Goal: Navigation & Orientation: Find specific page/section

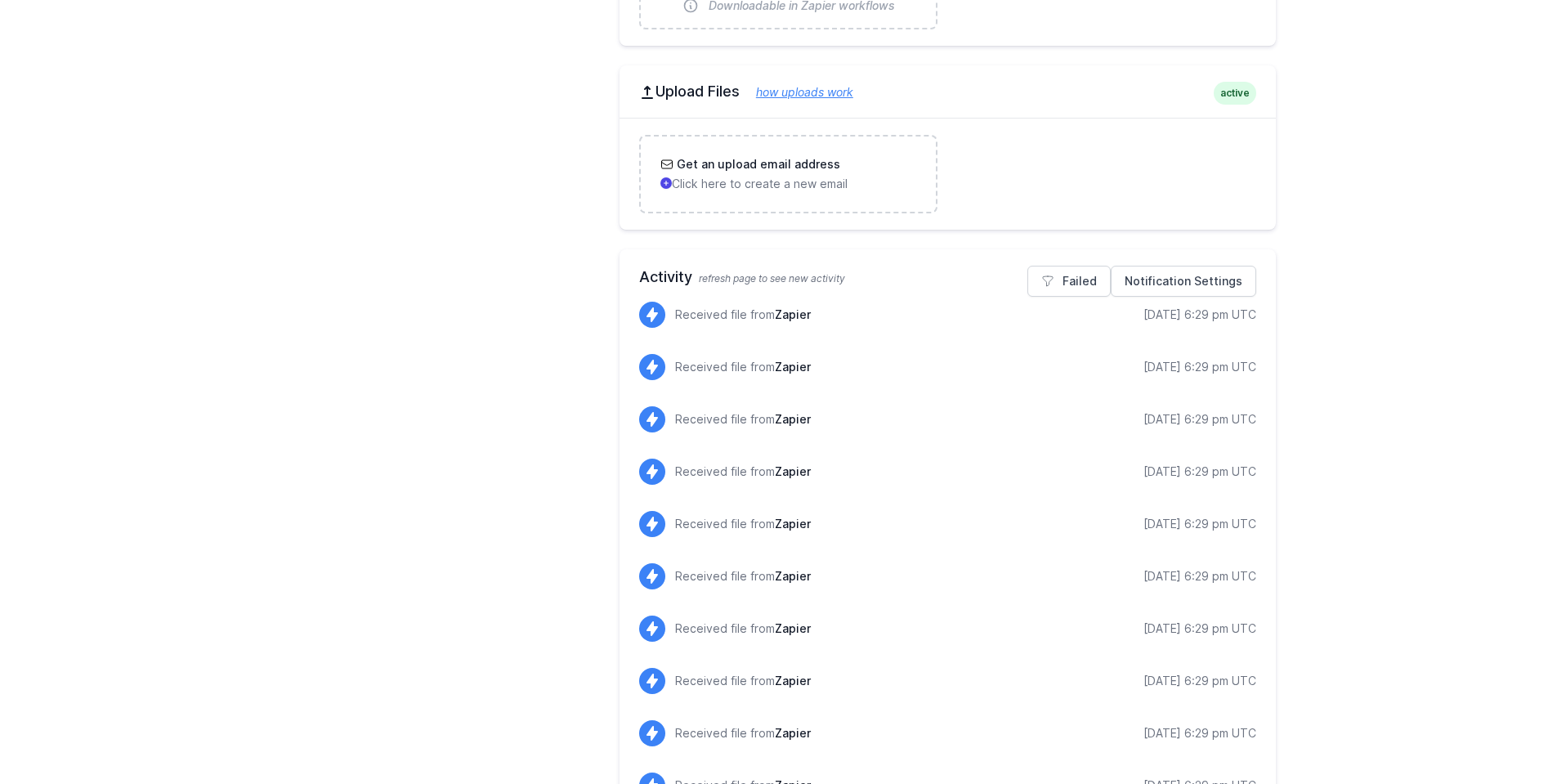
scroll to position [721, 0]
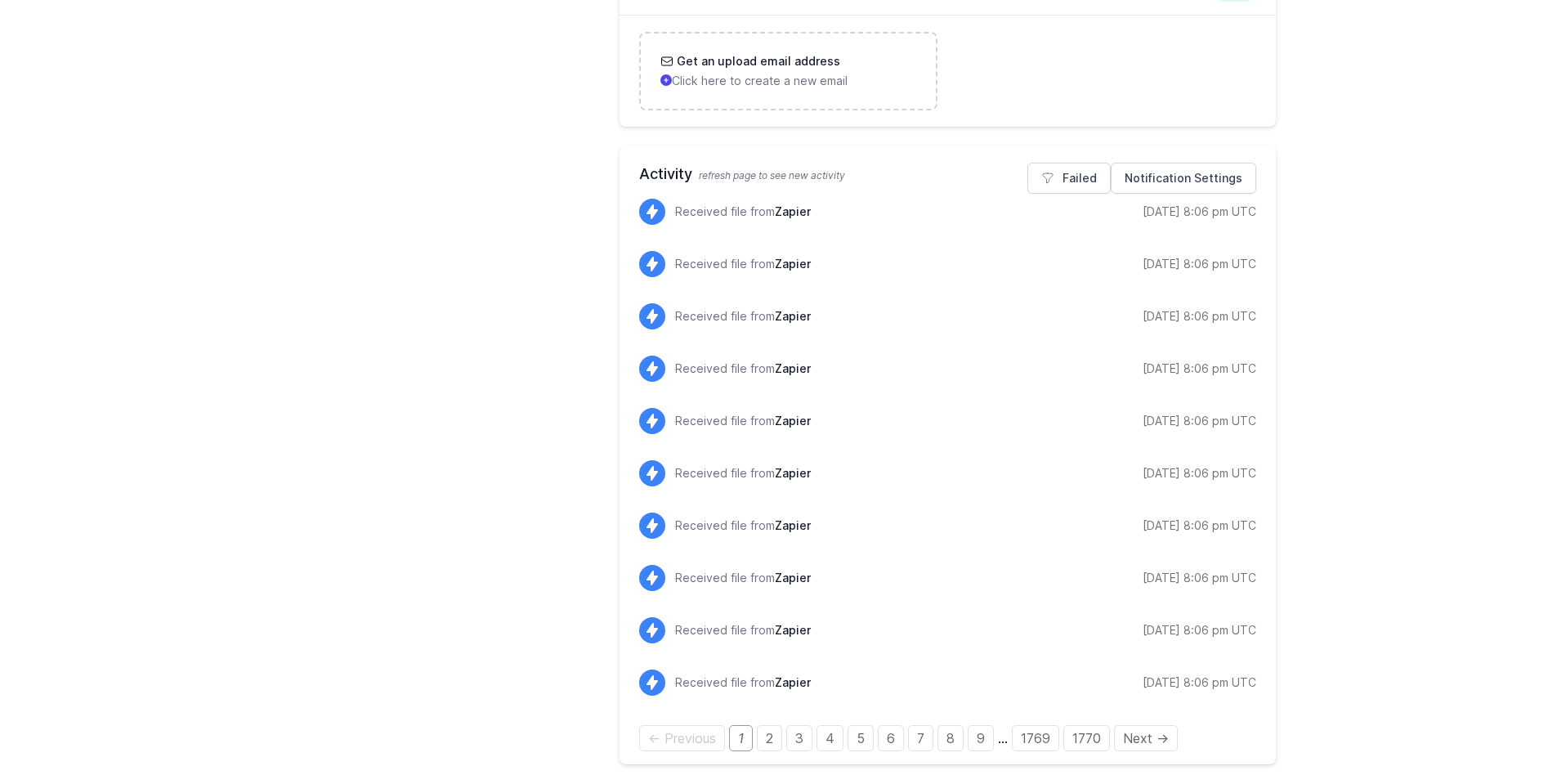
scroll to position [721, 0]
click at [914, 735] on link "7" at bounding box center [920, 737] width 25 height 26
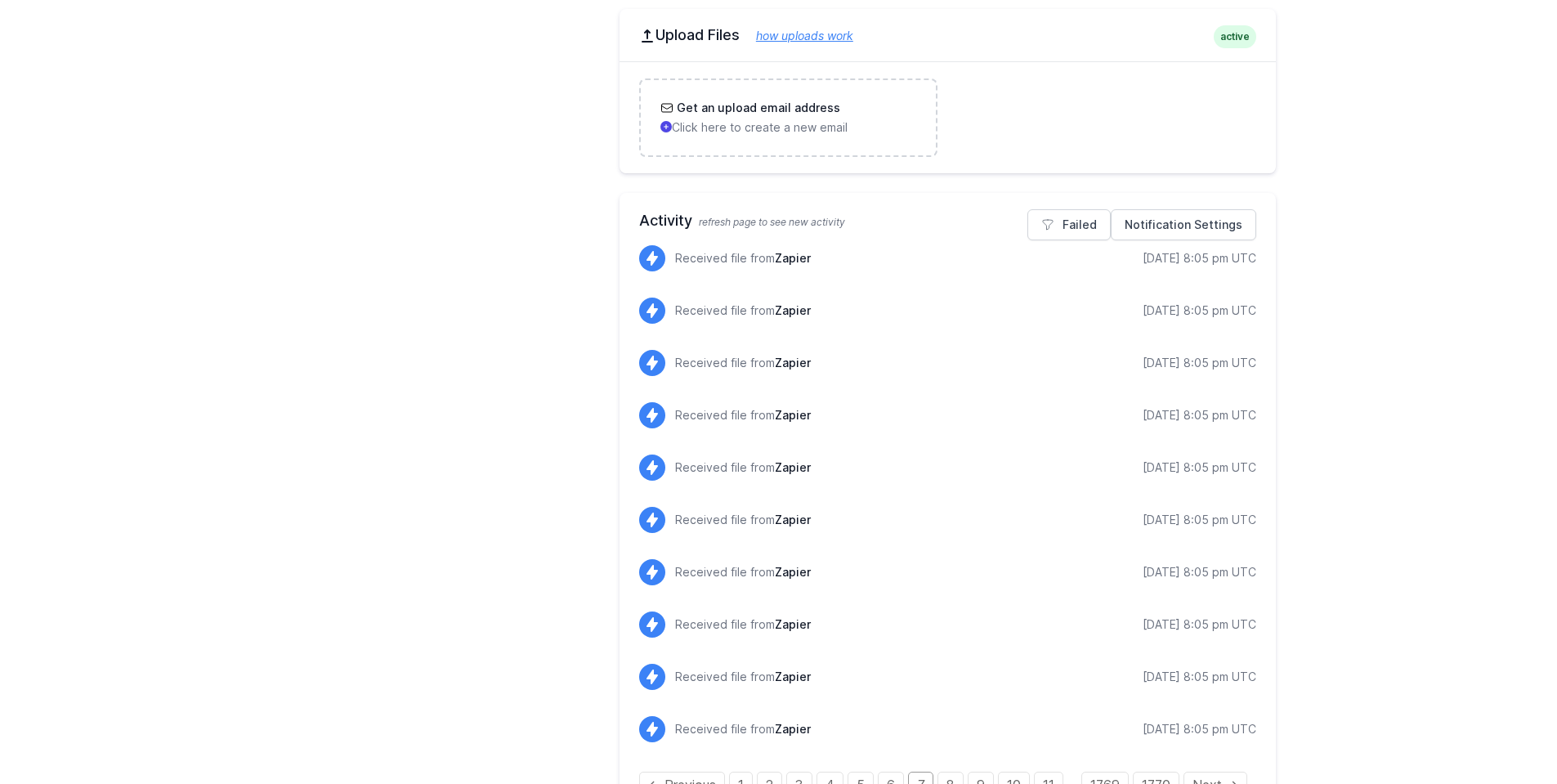
scroll to position [721, 0]
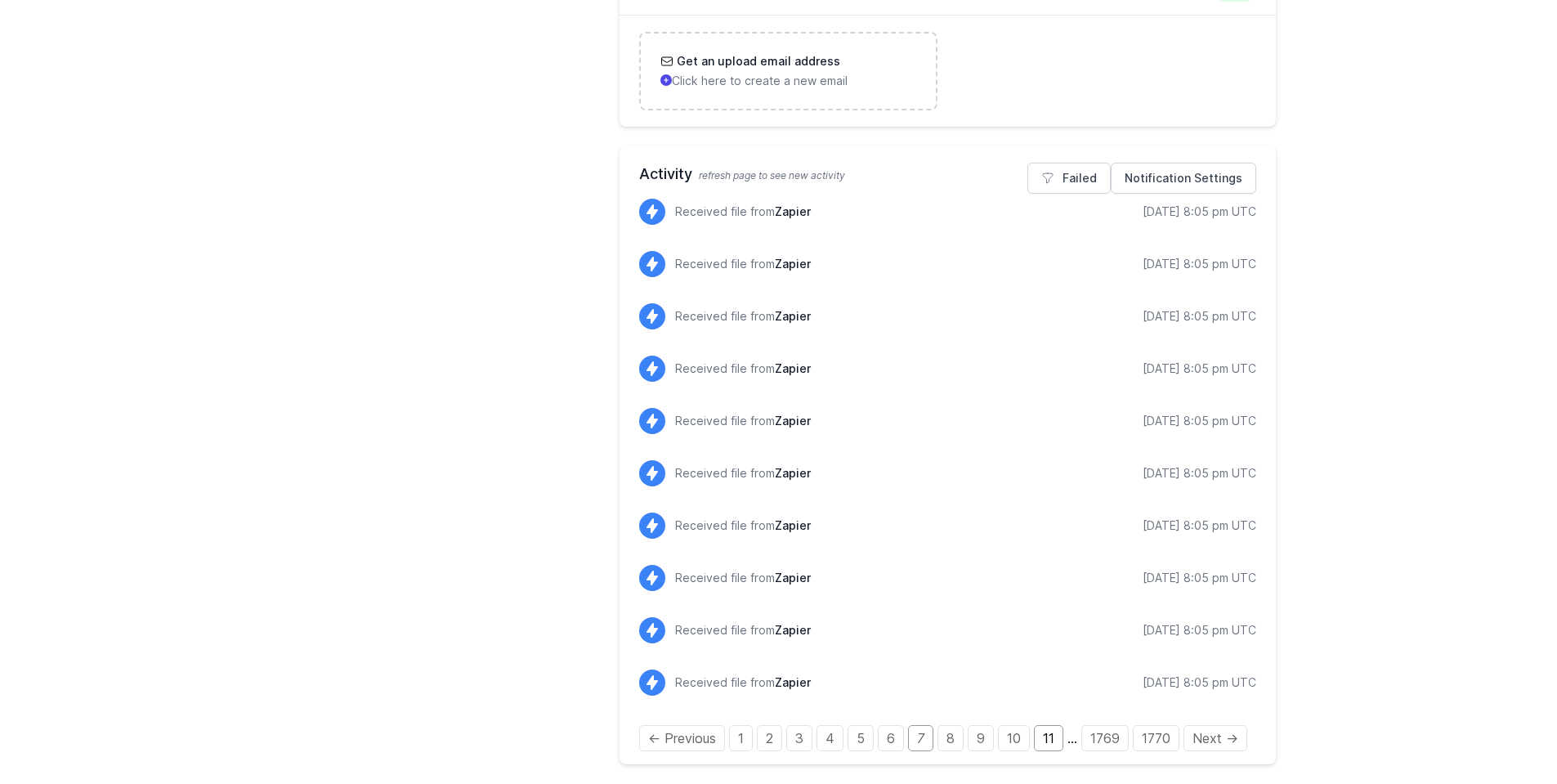
click at [1042, 744] on link "11" at bounding box center [1049, 737] width 29 height 26
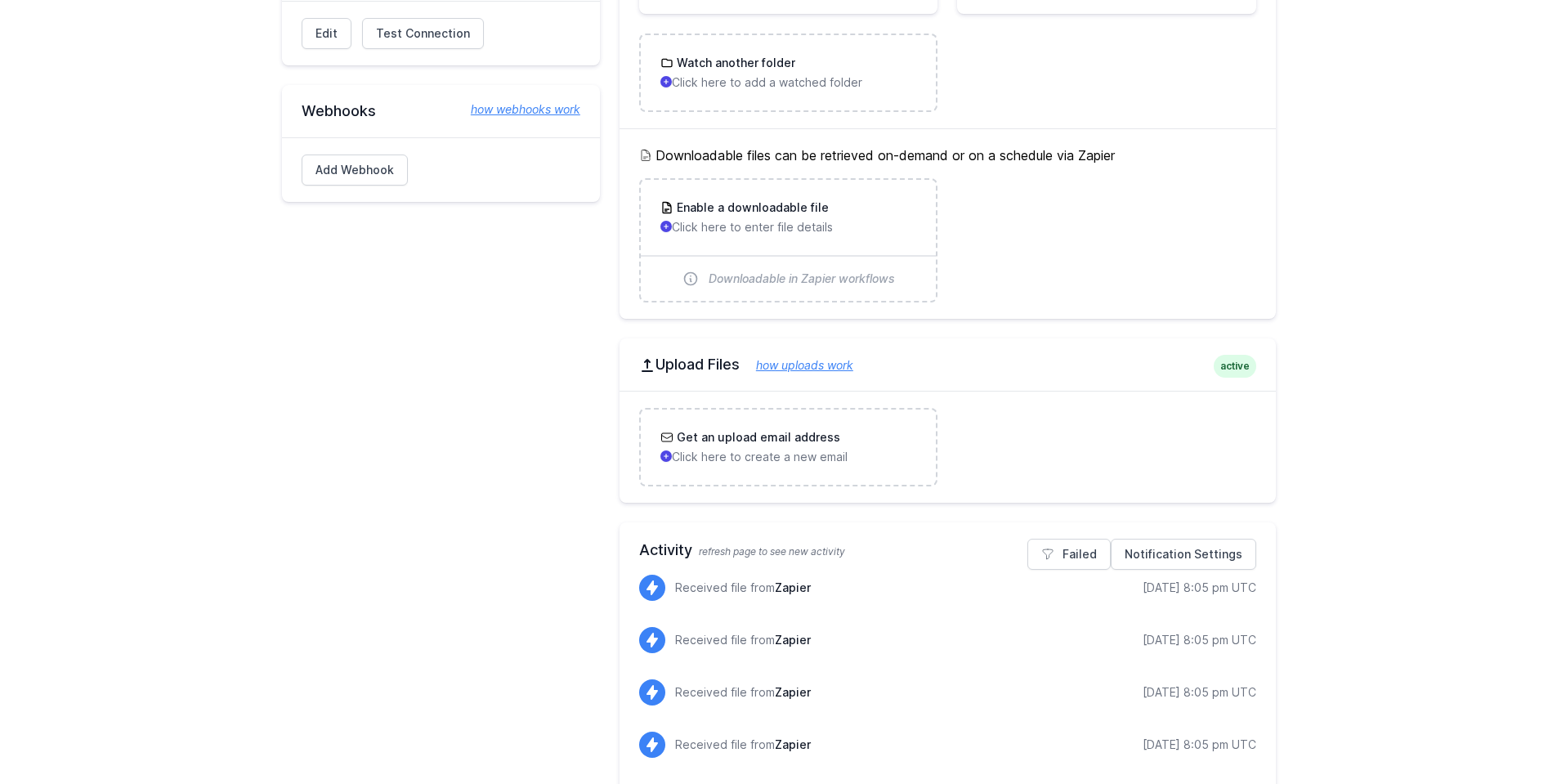
scroll to position [740, 0]
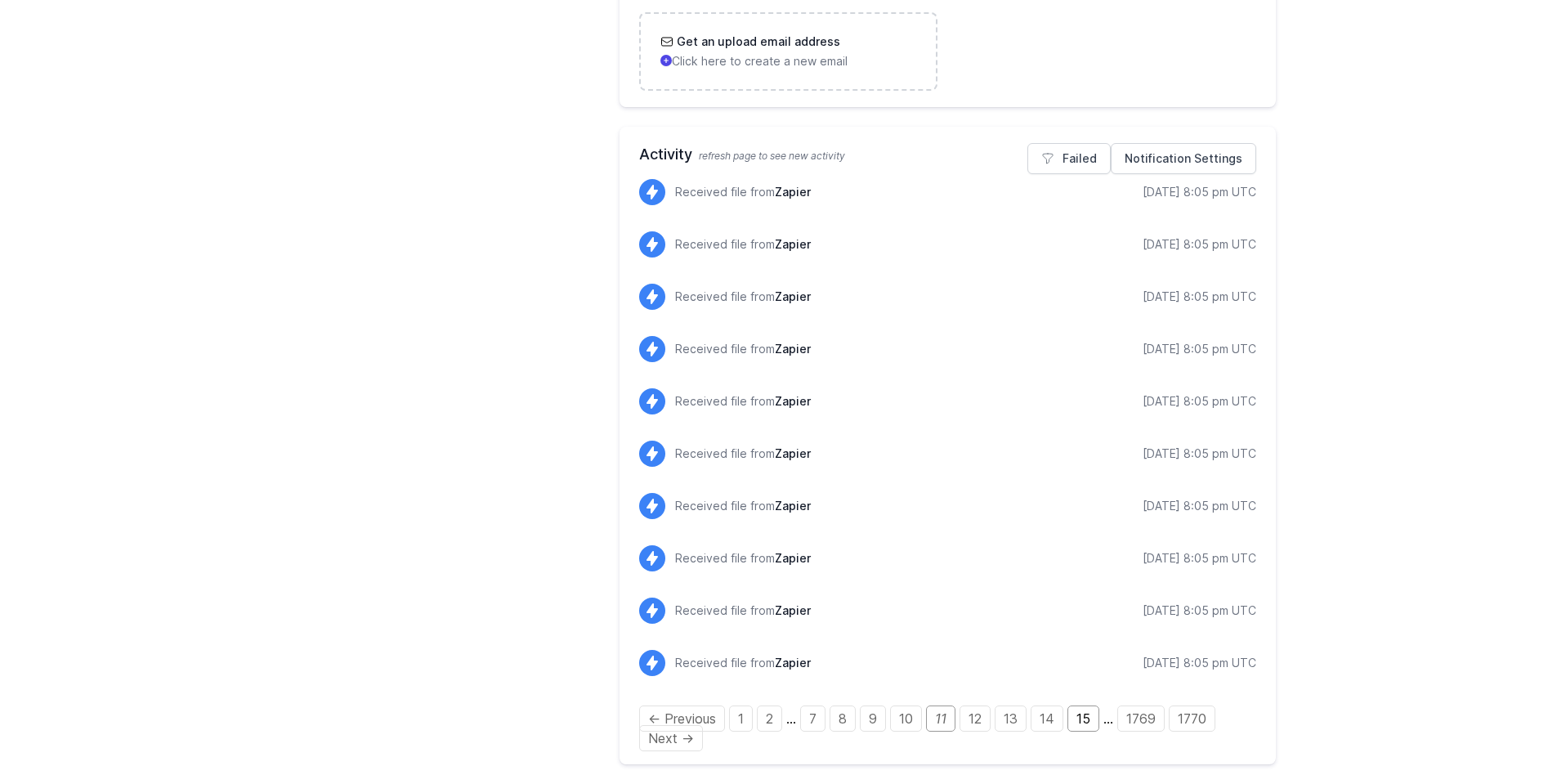
click at [1089, 717] on link "15" at bounding box center [1083, 718] width 32 height 26
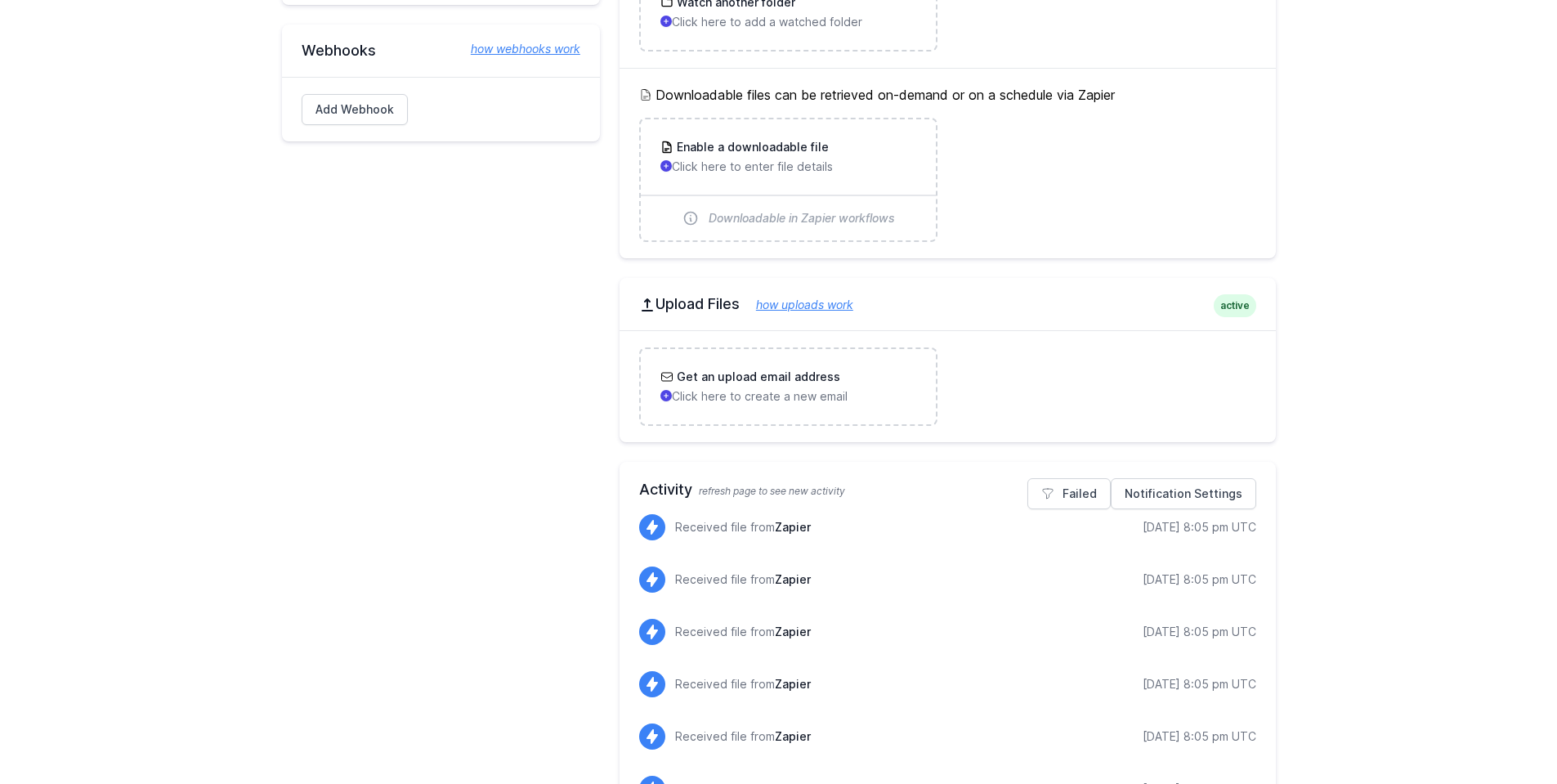
scroll to position [740, 0]
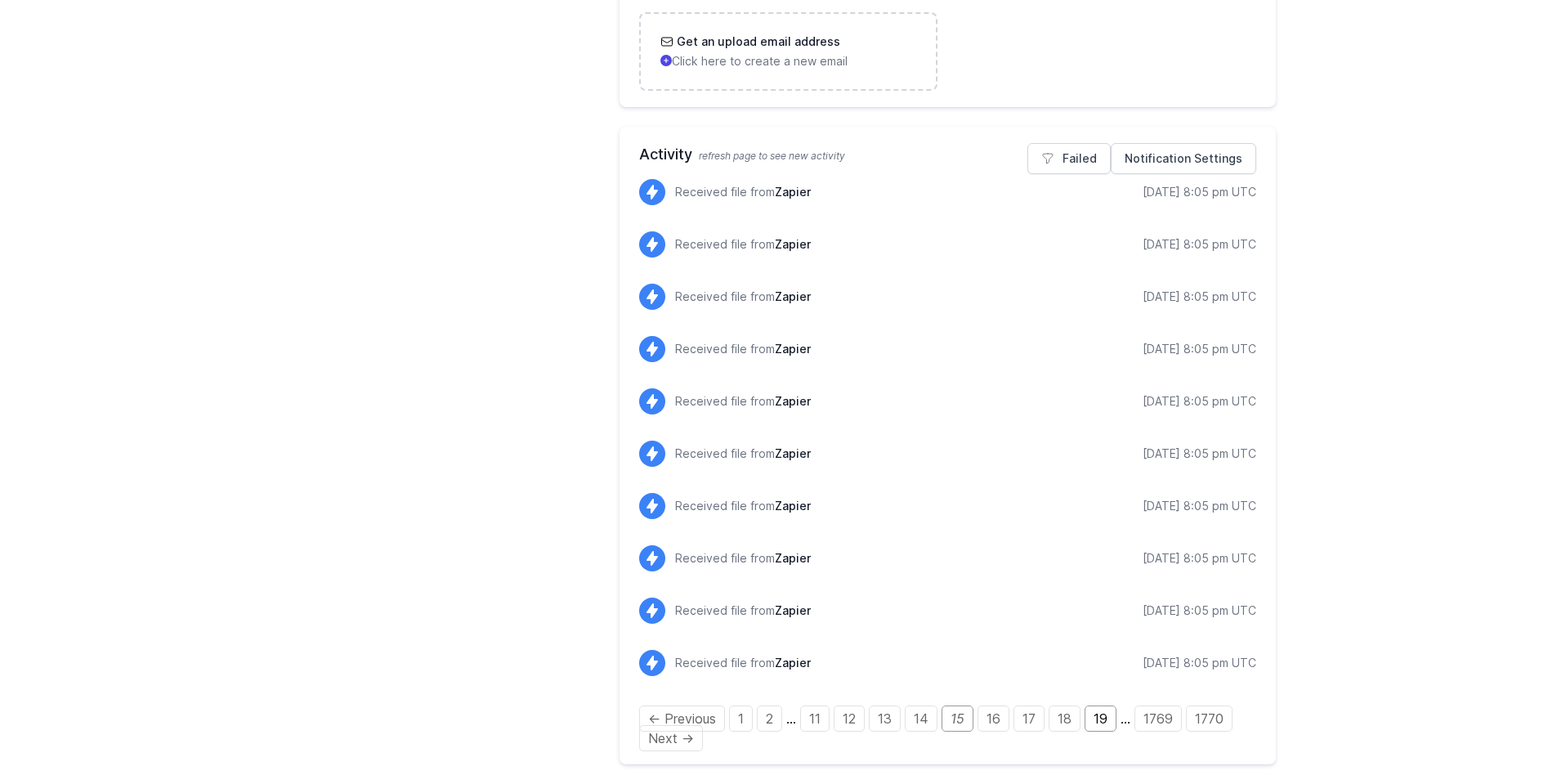
click at [1106, 712] on link "19" at bounding box center [1100, 718] width 32 height 26
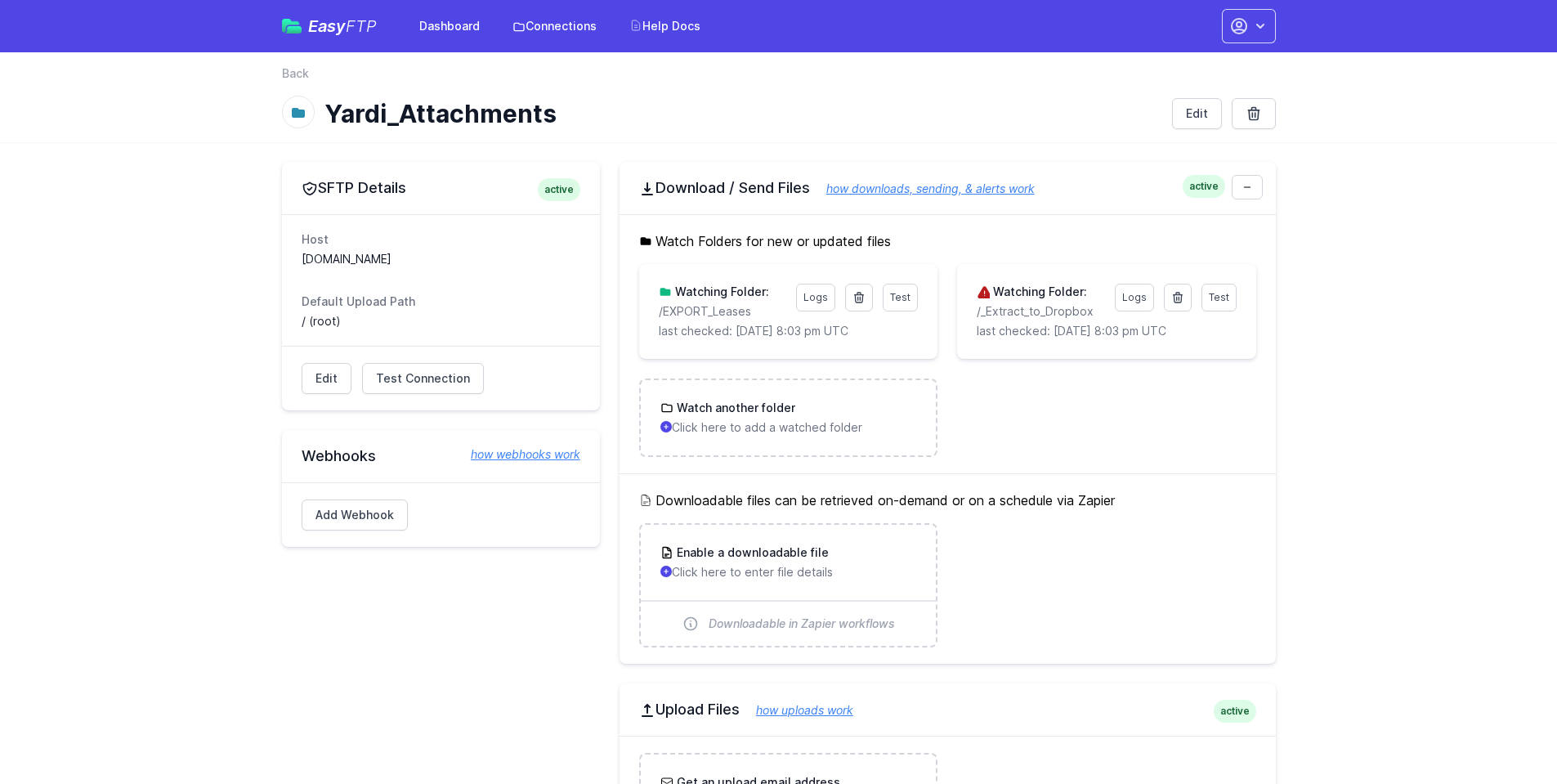
scroll to position [740, 0]
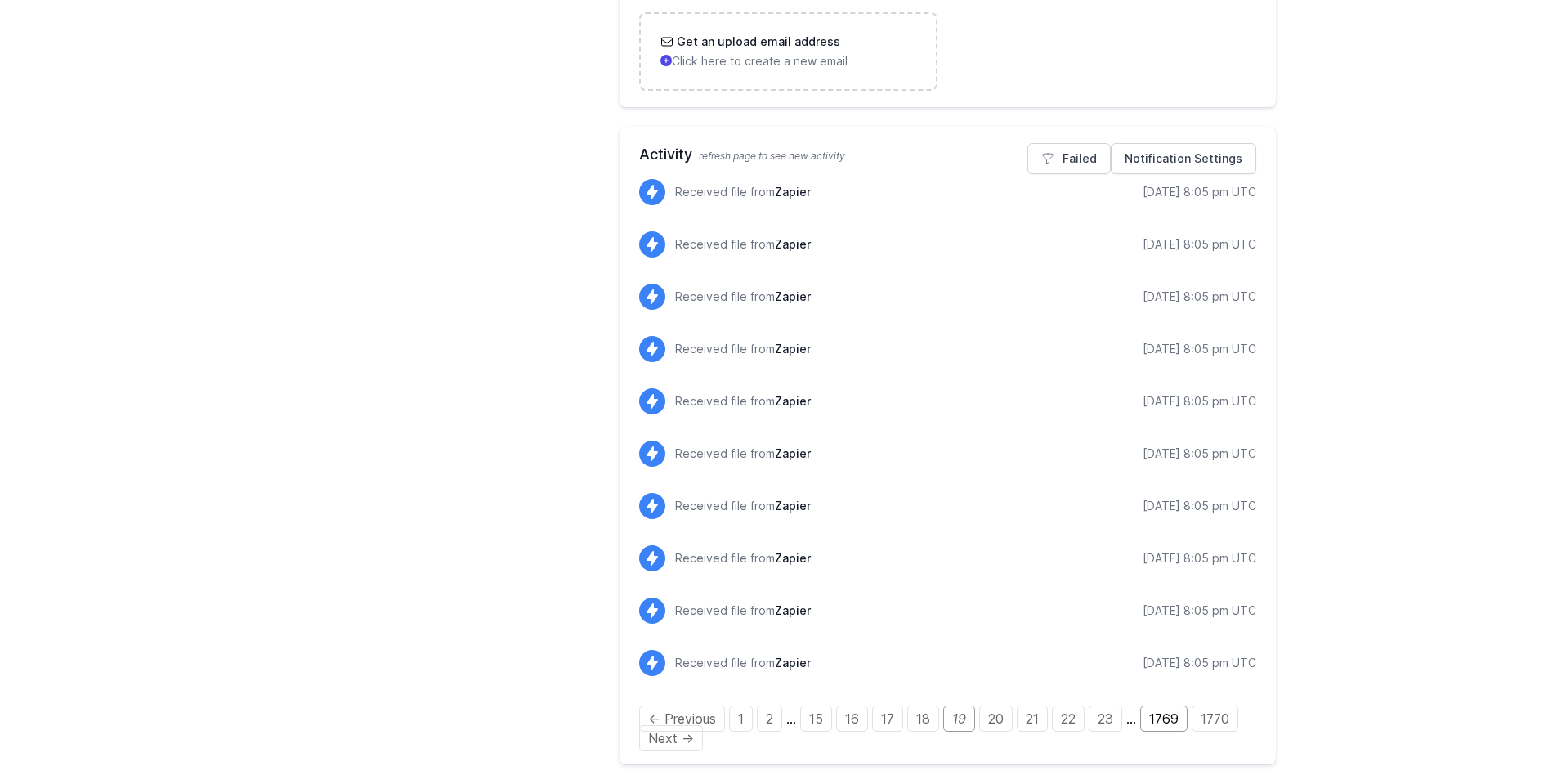
click at [1175, 720] on link "1769" at bounding box center [1163, 718] width 48 height 26
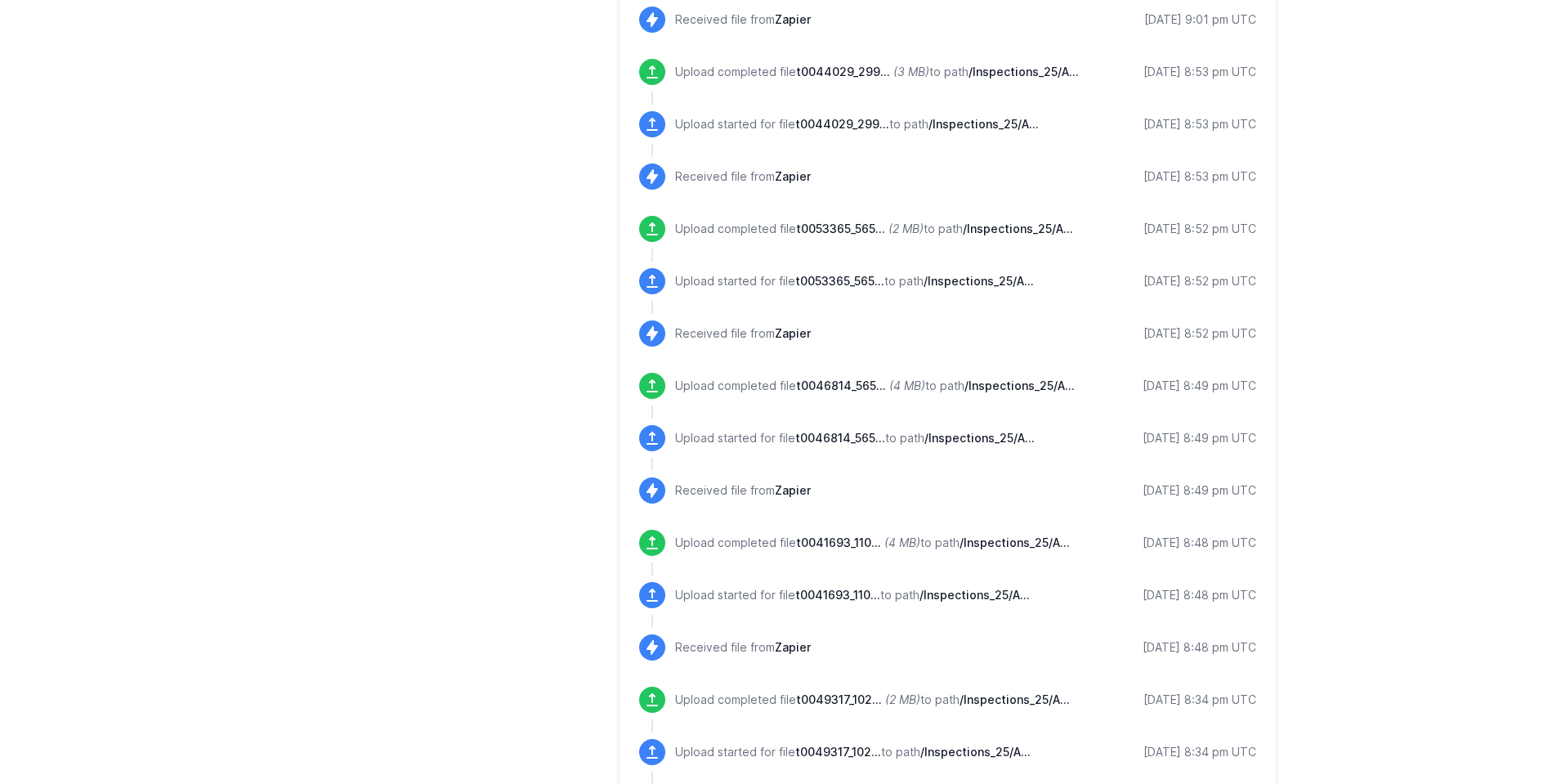
scroll to position [1809, 0]
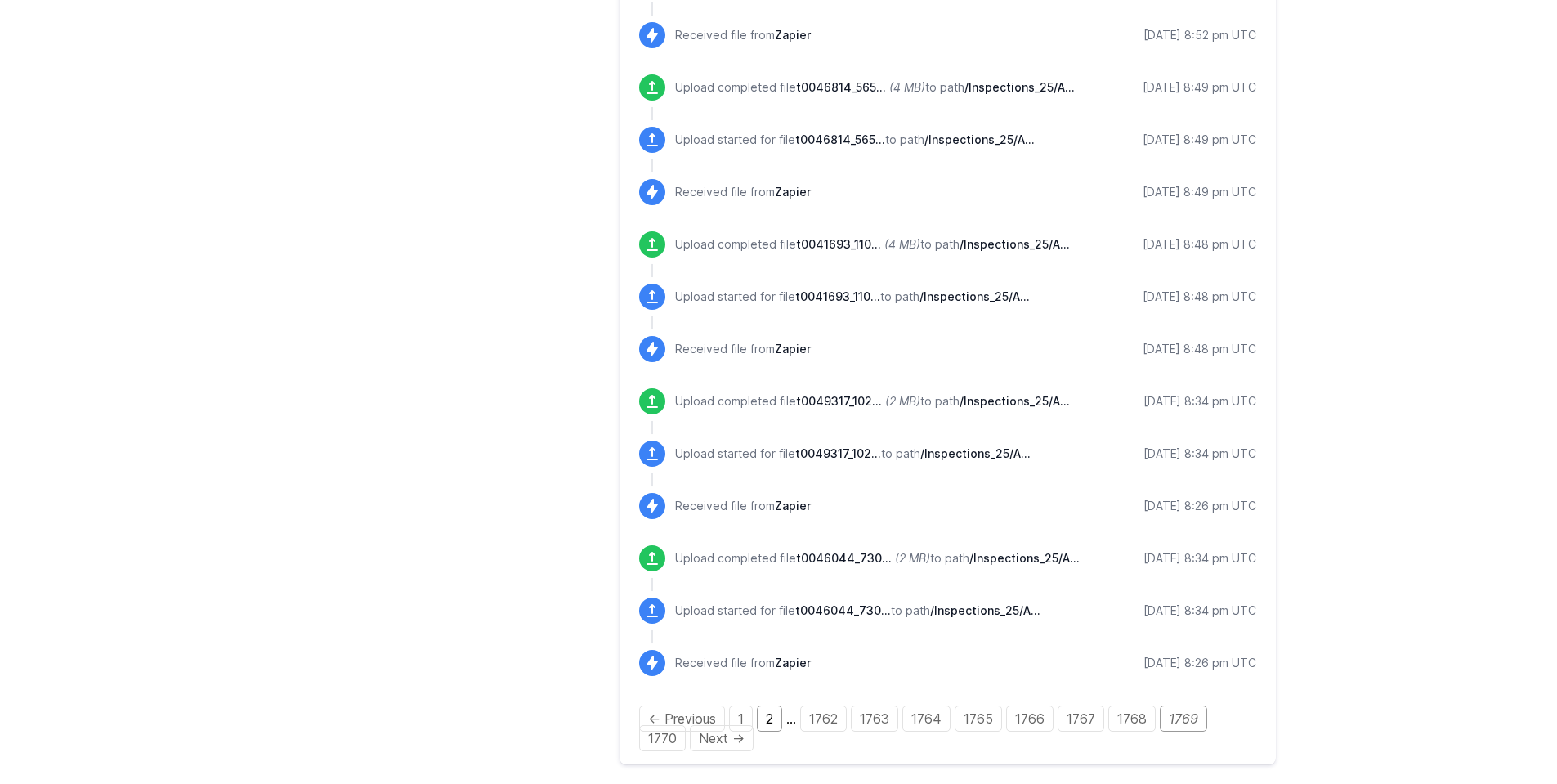
click at [769, 725] on link "2" at bounding box center [770, 718] width 25 height 26
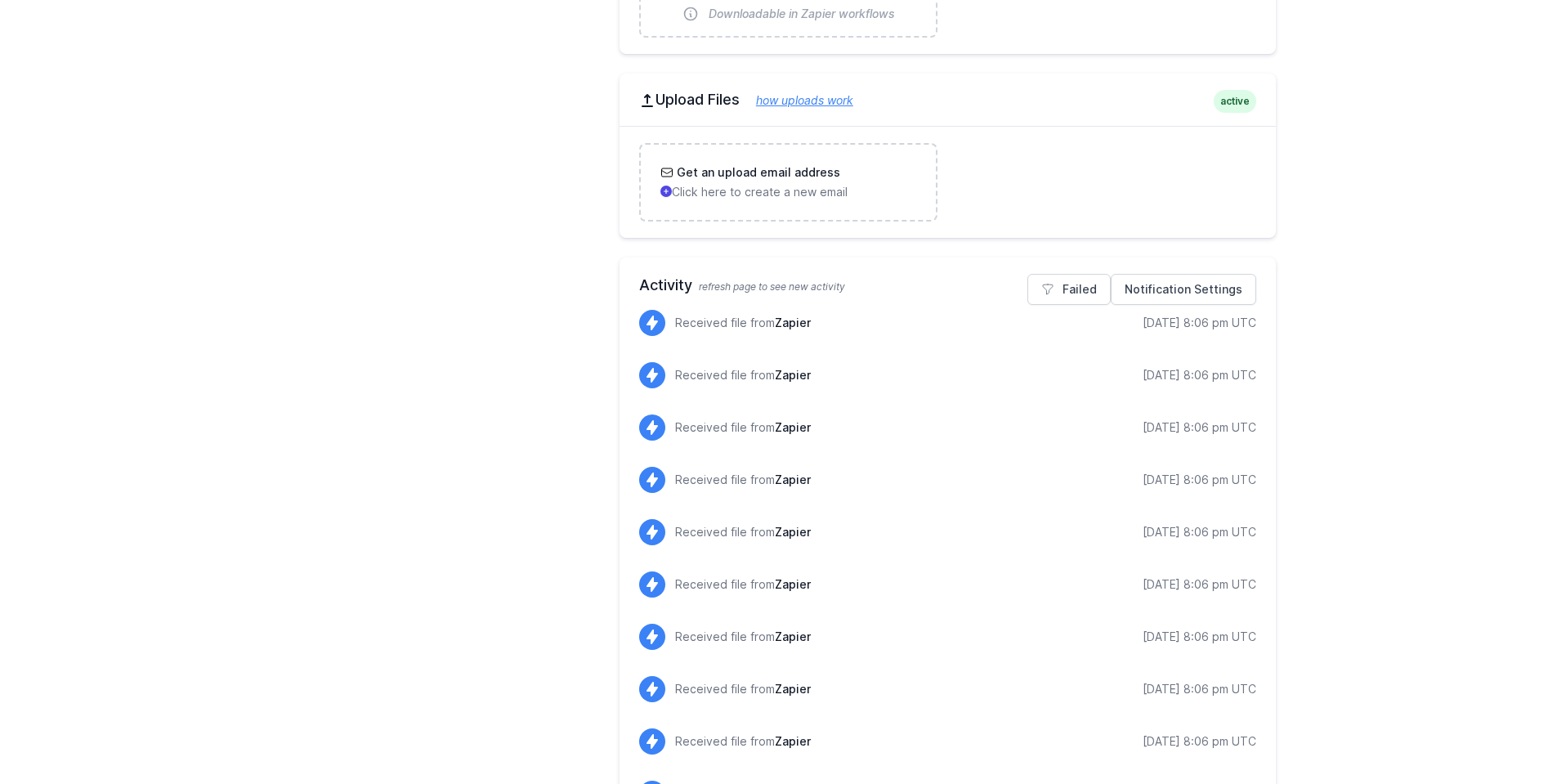
scroll to position [721, 0]
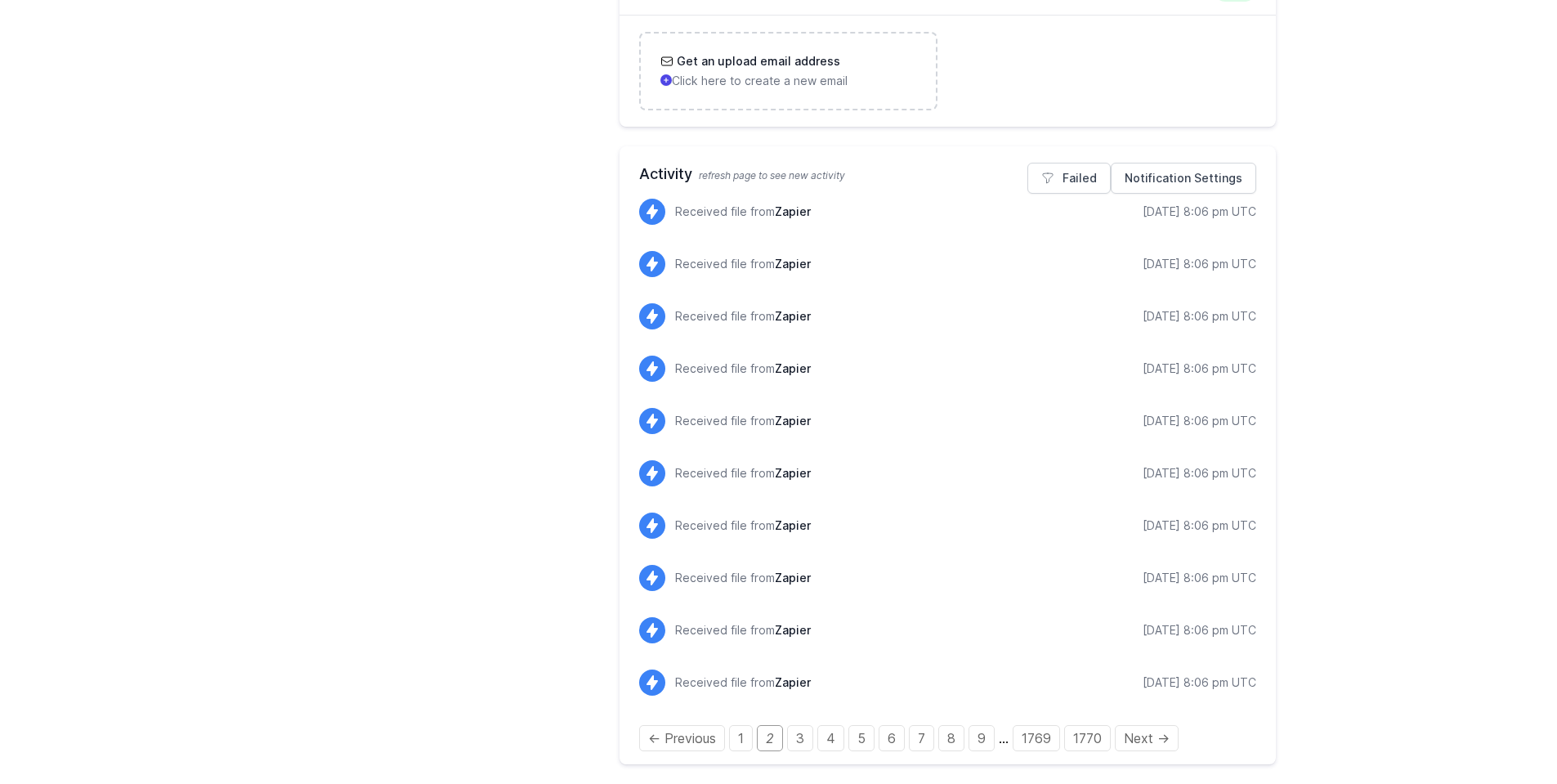
click at [796, 494] on div "Received file from Zapier [DATE] 8:06 pm UTC" at bounding box center [948, 487] width 617 height 52
click at [984, 742] on link "9" at bounding box center [982, 737] width 26 height 26
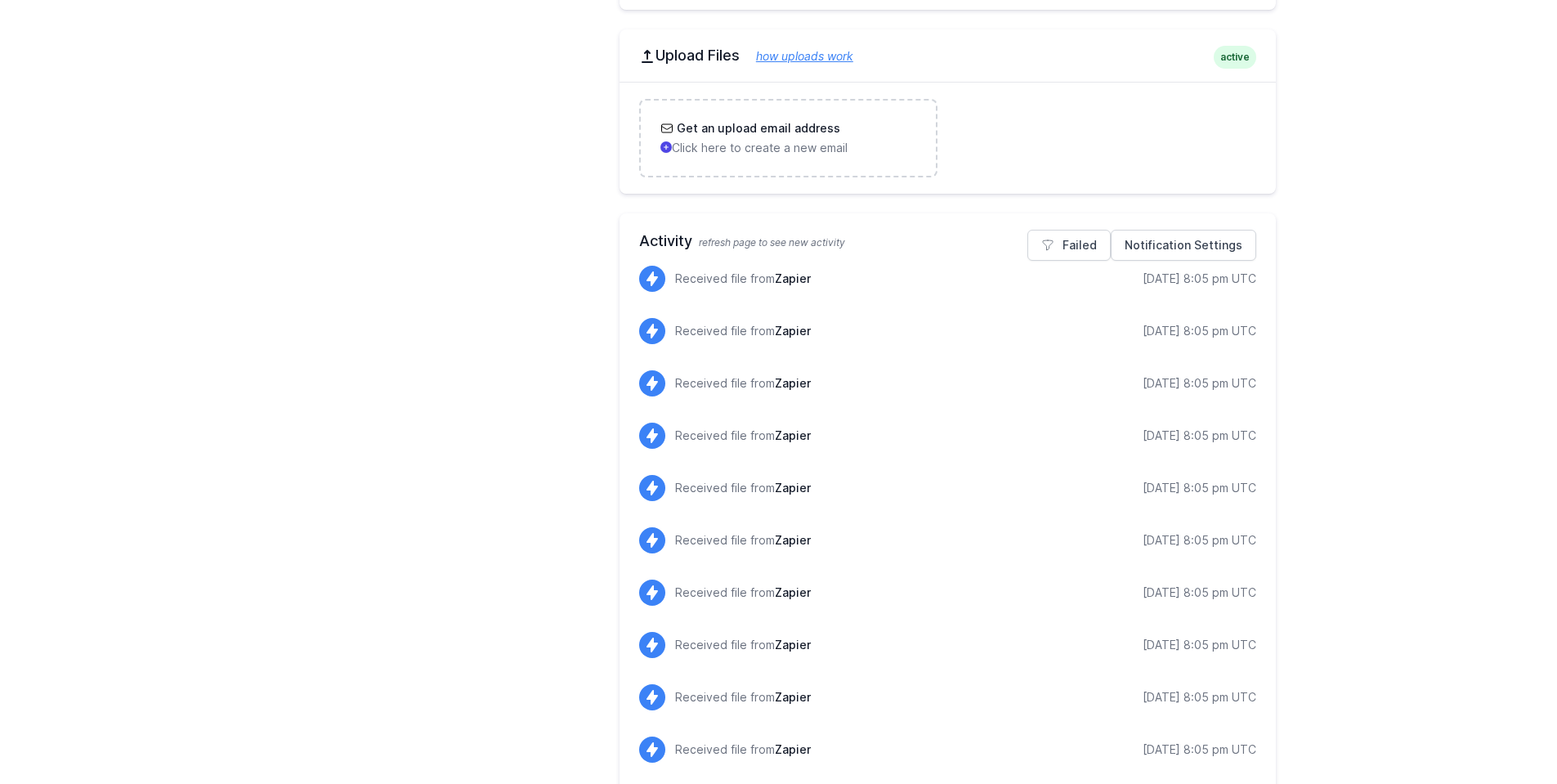
scroll to position [740, 0]
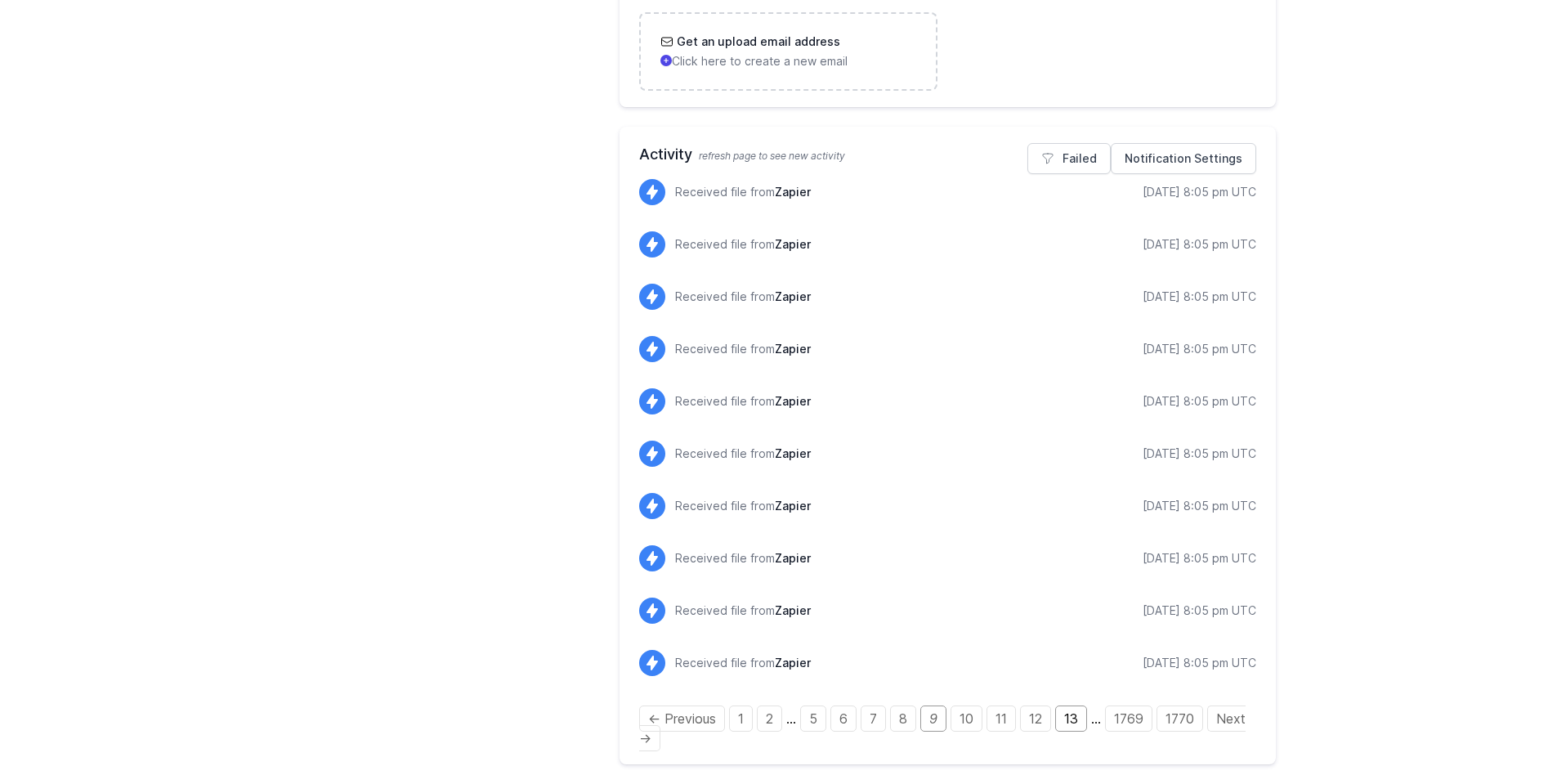
click at [1082, 717] on link "13" at bounding box center [1071, 718] width 32 height 26
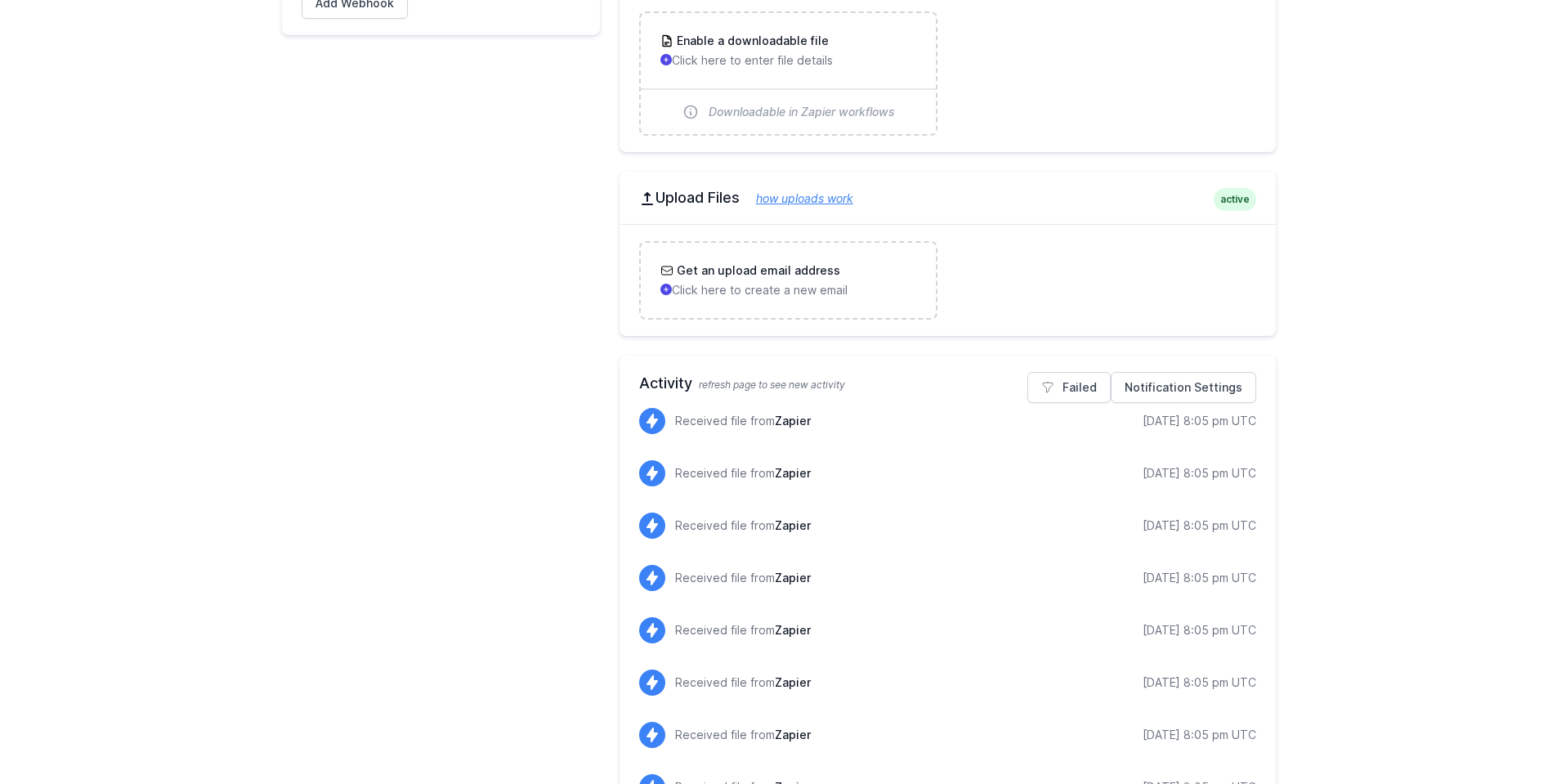
scroll to position [740, 0]
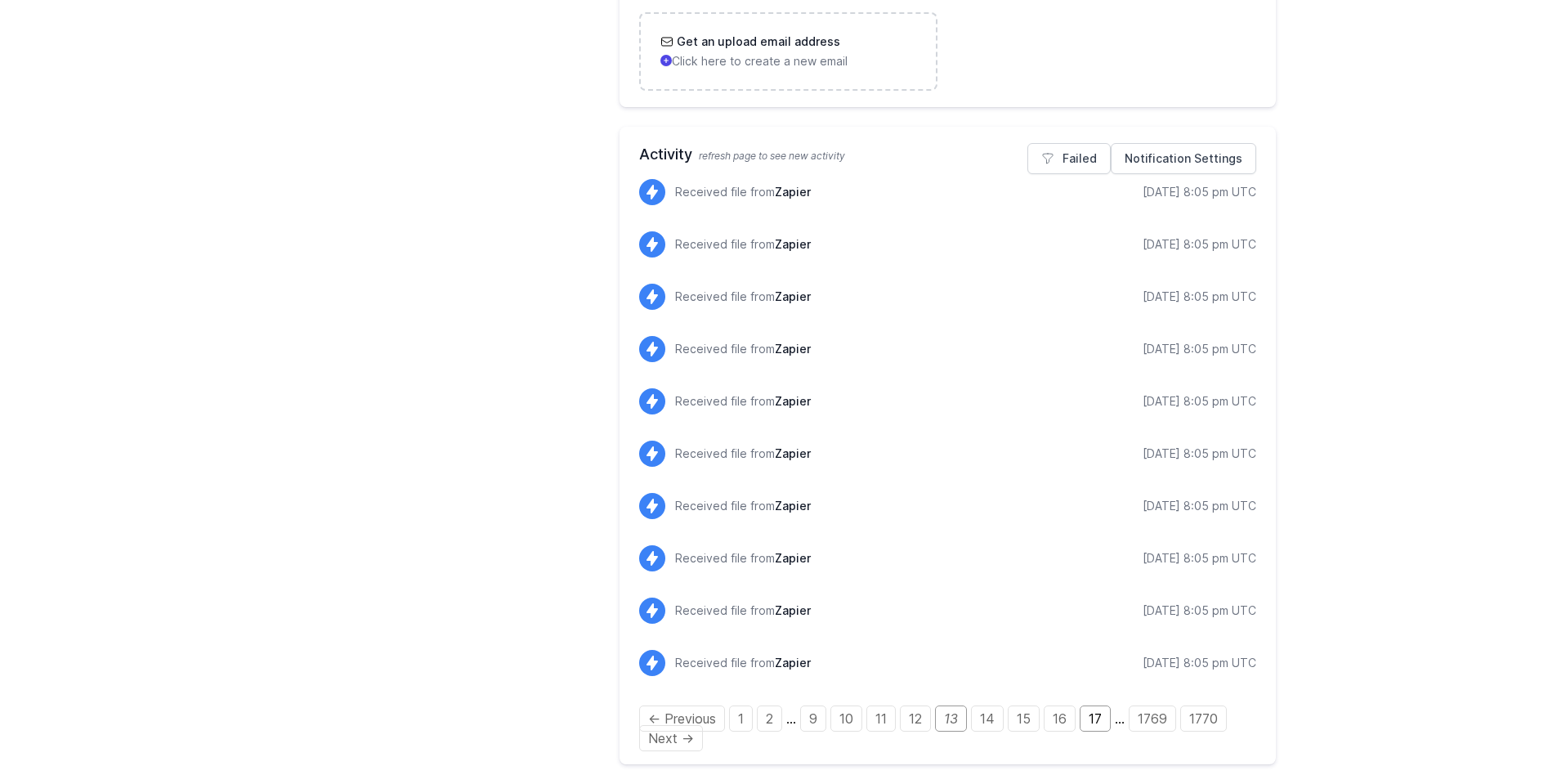
click at [1103, 718] on link "17" at bounding box center [1095, 718] width 31 height 26
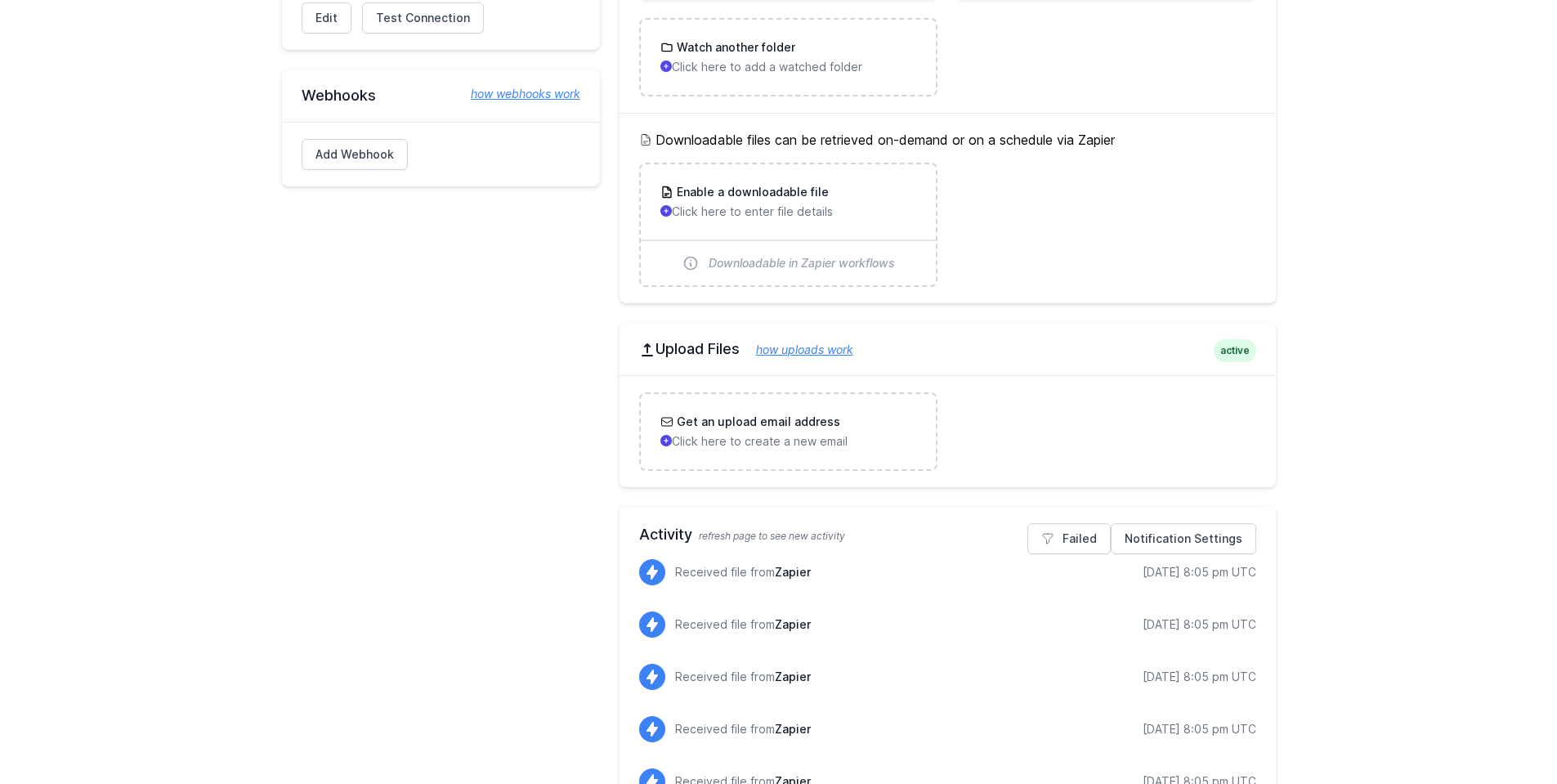
scroll to position [740, 0]
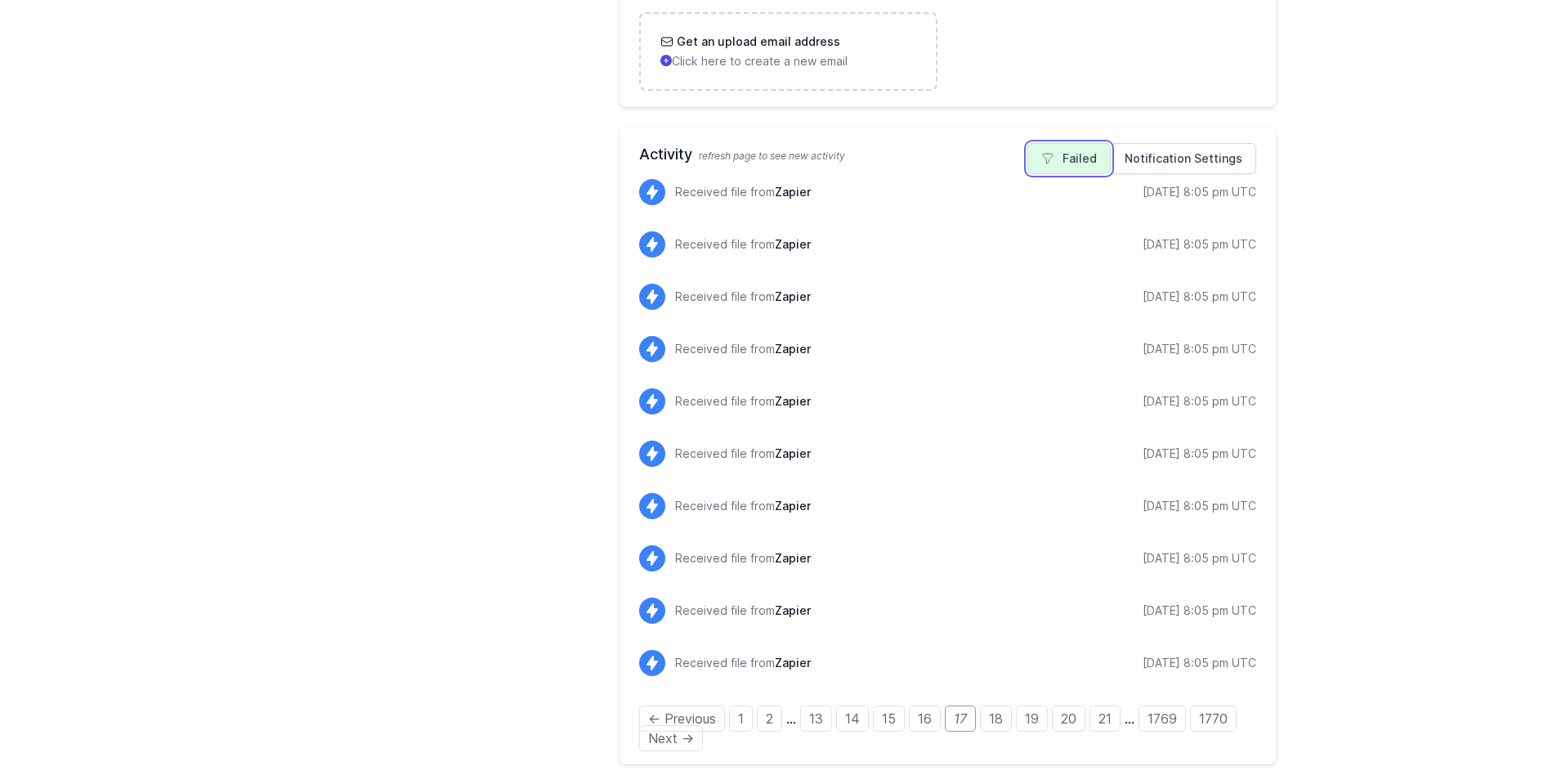
click at [1083, 157] on link "Failed" at bounding box center [1069, 158] width 84 height 31
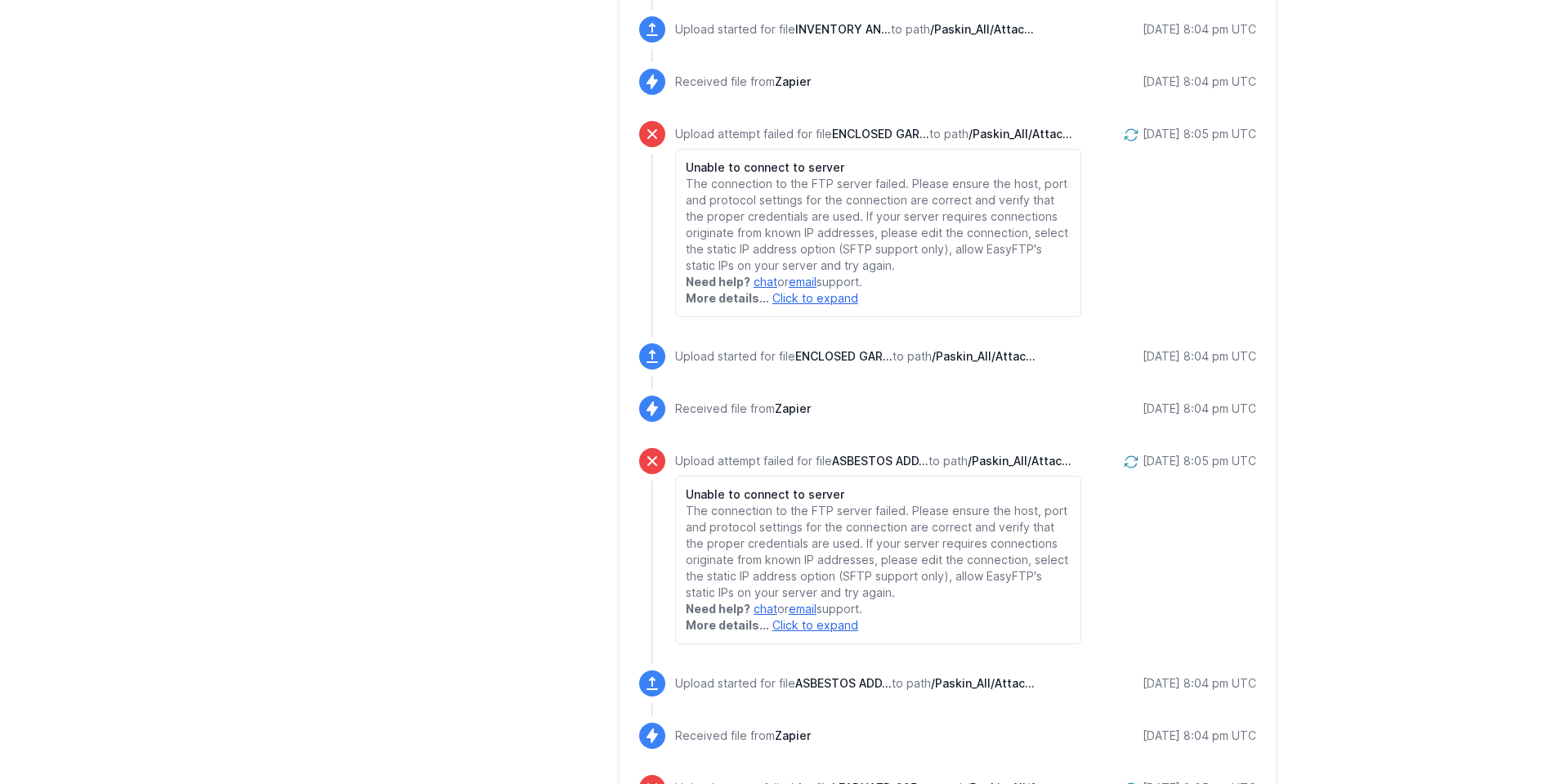
scroll to position [3466, 0]
